Goal: Task Accomplishment & Management: Manage account settings

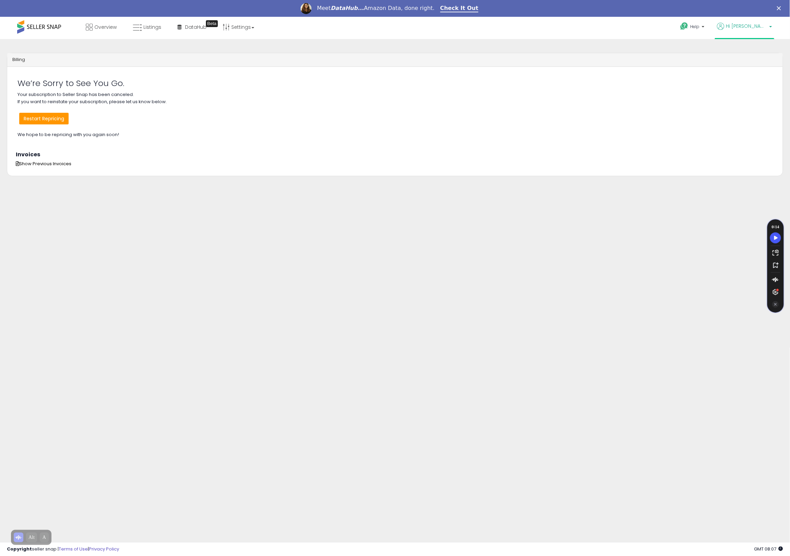
click at [757, 25] on span "Hi [PERSON_NAME]" at bounding box center [746, 26] width 41 height 7
click at [753, 70] on link "Profile" at bounding box center [756, 70] width 14 height 7
click at [751, 25] on span "Hi [PERSON_NAME]" at bounding box center [746, 26] width 41 height 7
click at [751, 52] on link "Account" at bounding box center [756, 52] width 18 height 7
